Goal: Find specific fact: Find specific fact

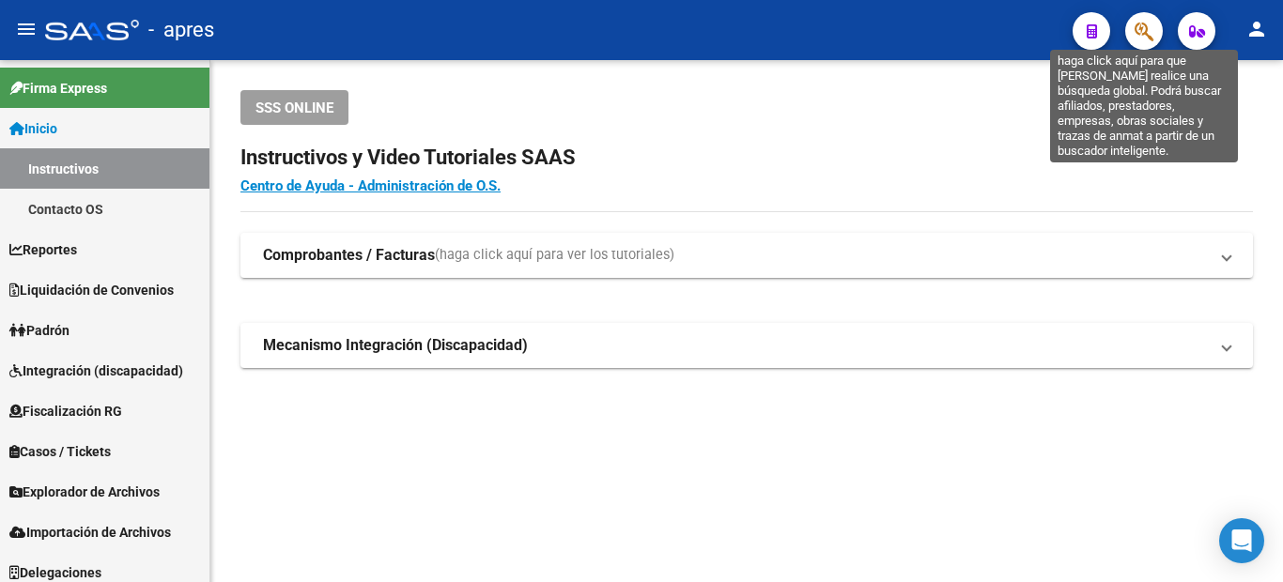
click at [1150, 33] on icon "button" at bounding box center [1143, 32] width 19 height 22
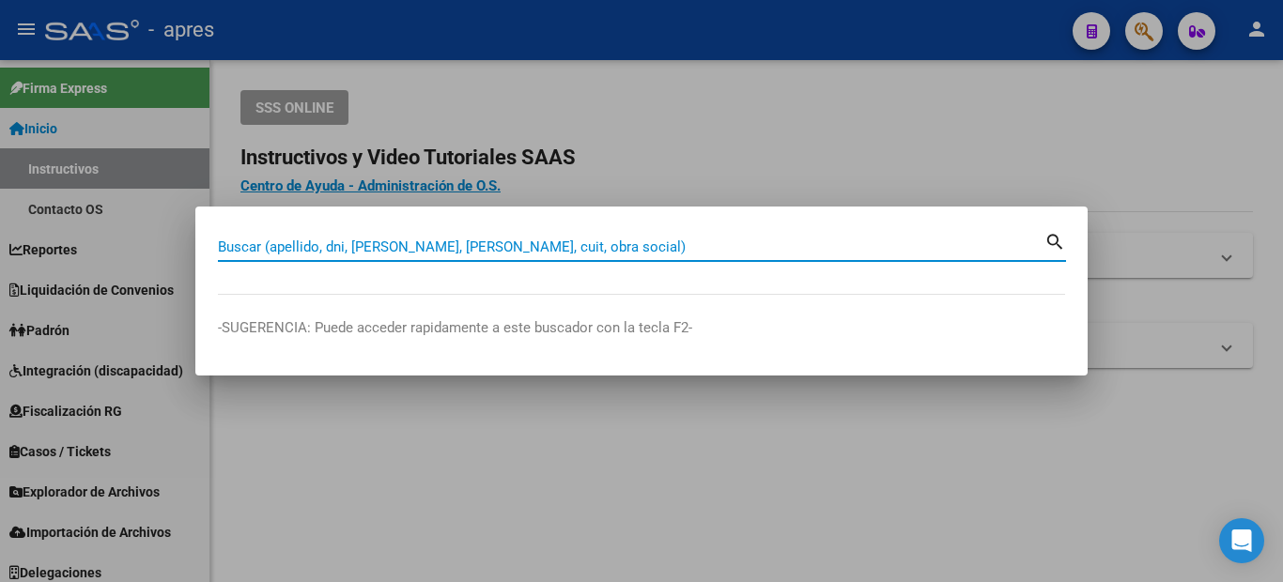
paste input "96427989"
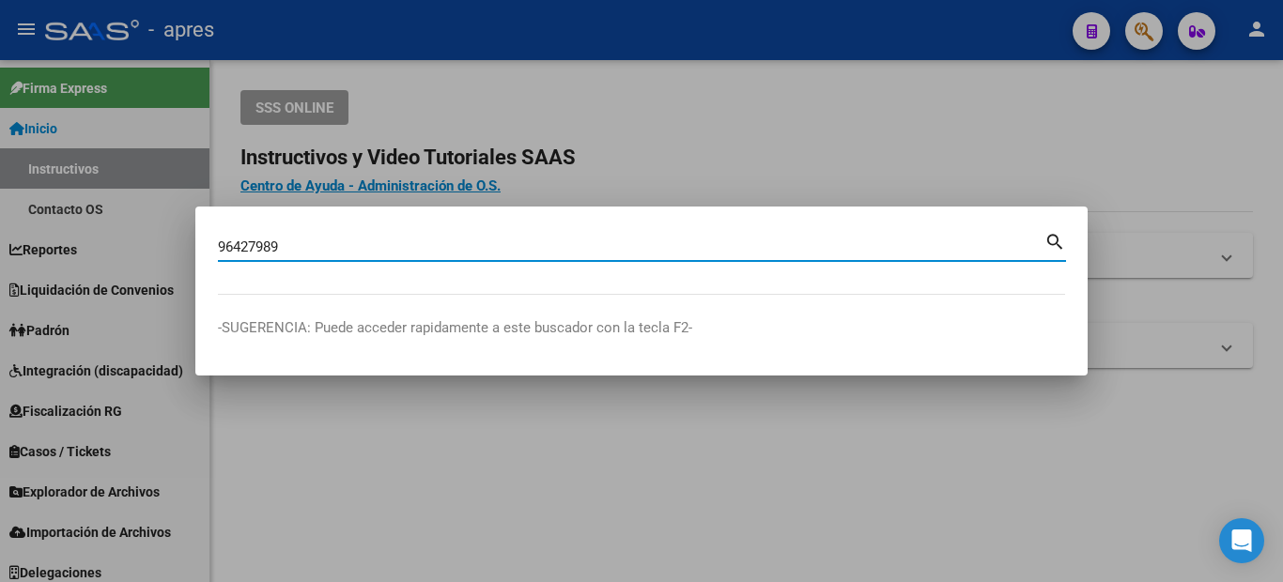
type input "96427989"
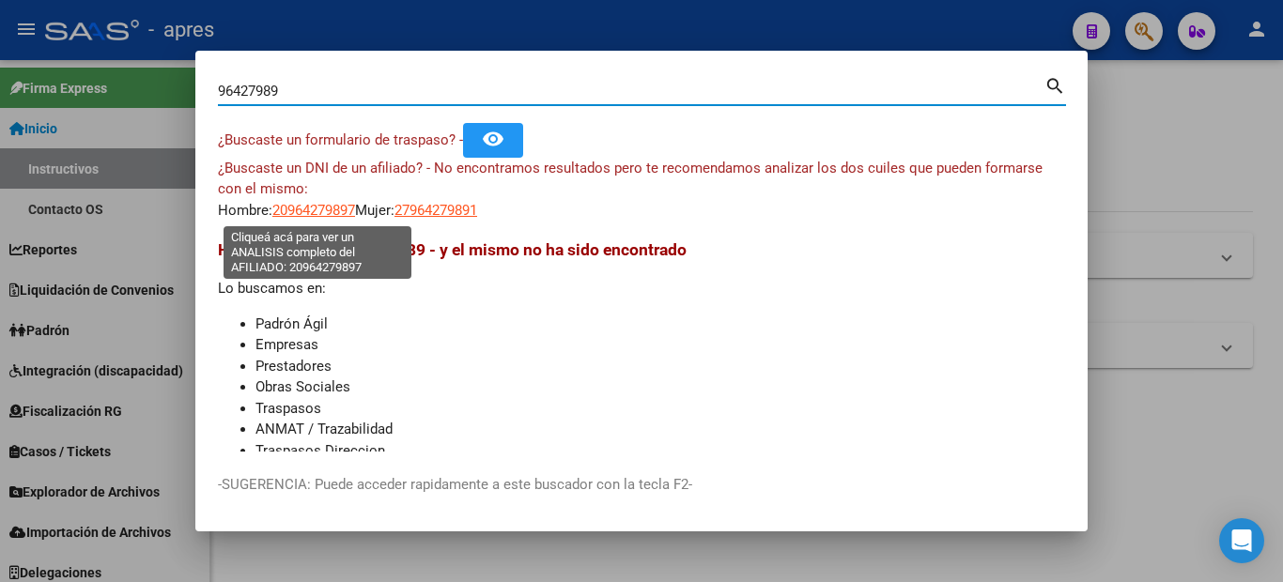
click at [294, 214] on span "20964279897" at bounding box center [313, 210] width 83 height 17
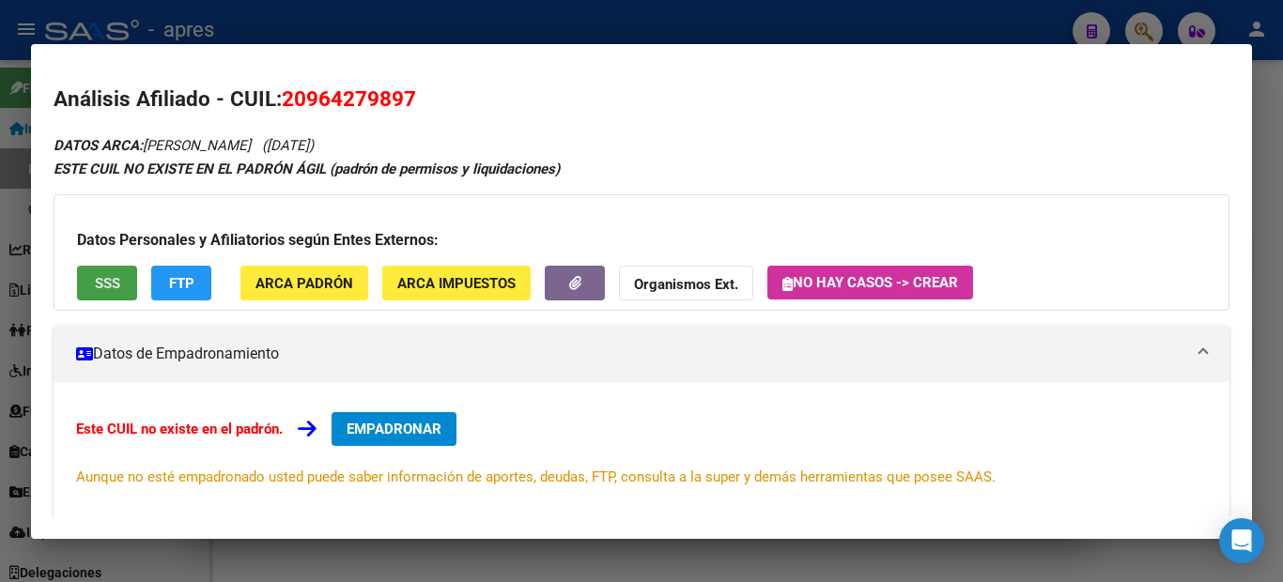
click at [114, 269] on button "SSS" at bounding box center [107, 283] width 60 height 35
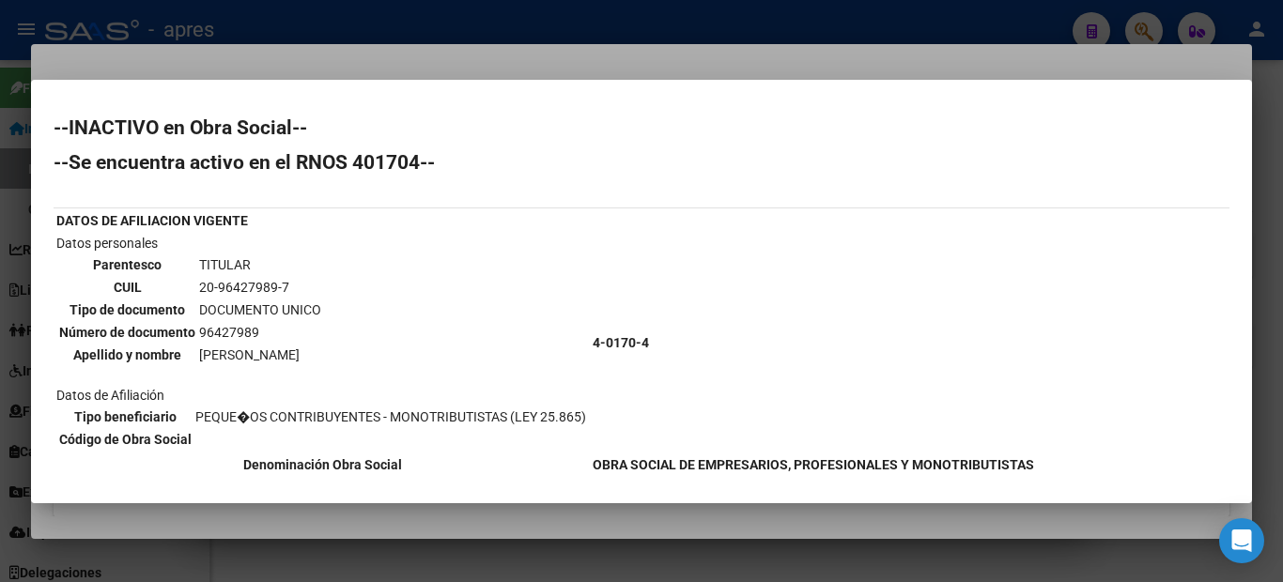
click at [0, 304] on div at bounding box center [641, 291] width 1283 height 582
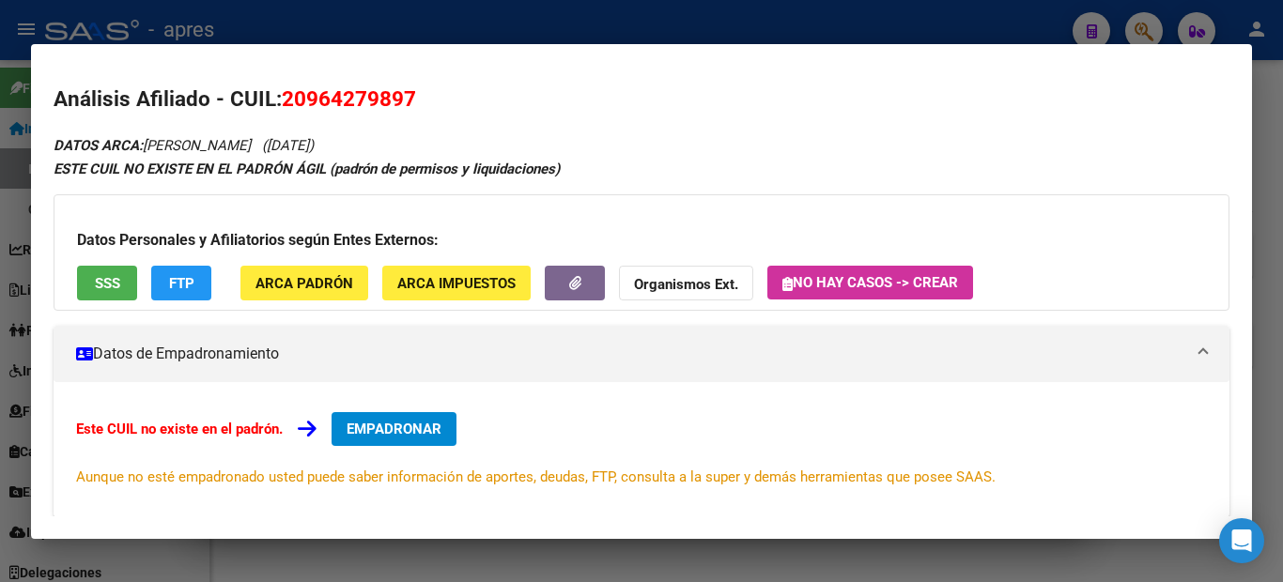
drag, startPoint x: 462, startPoint y: 84, endPoint x: 287, endPoint y: 94, distance: 175.0
click at [287, 94] on h2 "Análisis Afiliado - CUIL: 20964279897" at bounding box center [642, 100] width 1176 height 32
copy span "20964279897"
